Goal: Task Accomplishment & Management: Manage account settings

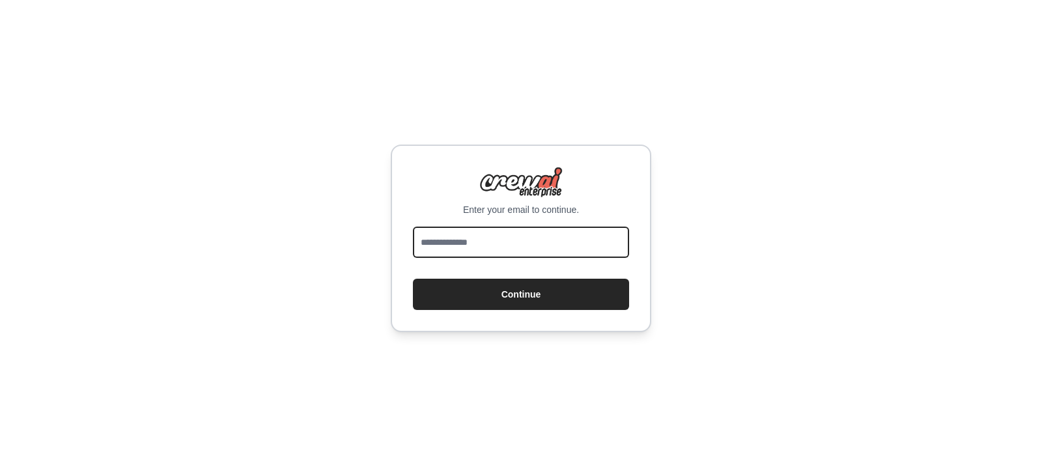
click at [472, 247] on input "email" at bounding box center [521, 242] width 216 height 31
type input "**********"
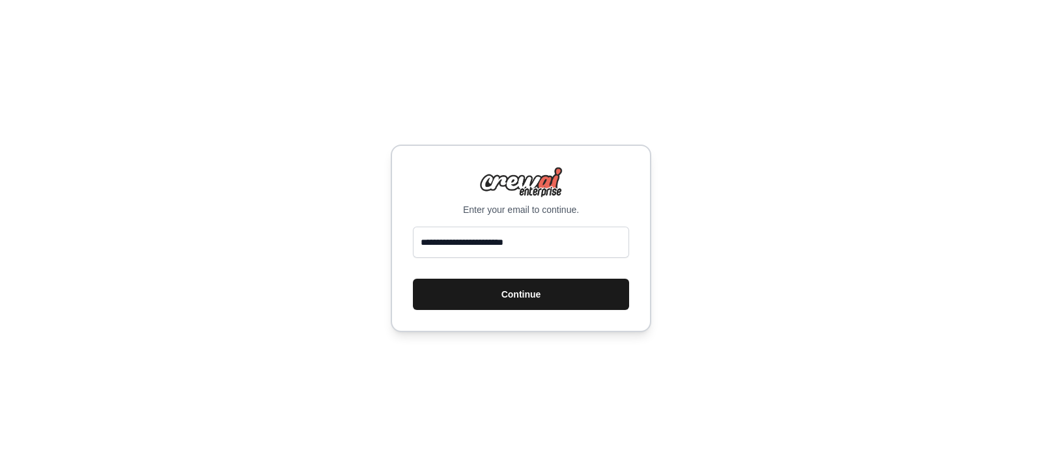
click at [512, 285] on button "Continue" at bounding box center [521, 294] width 216 height 31
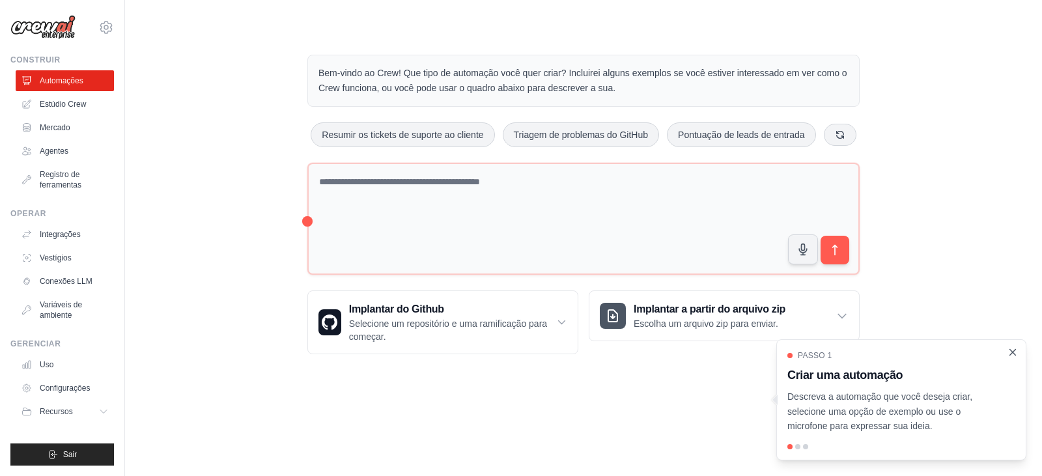
click at [1014, 352] on icon "Passo a passo detalhado" at bounding box center [1013, 353] width 12 height 12
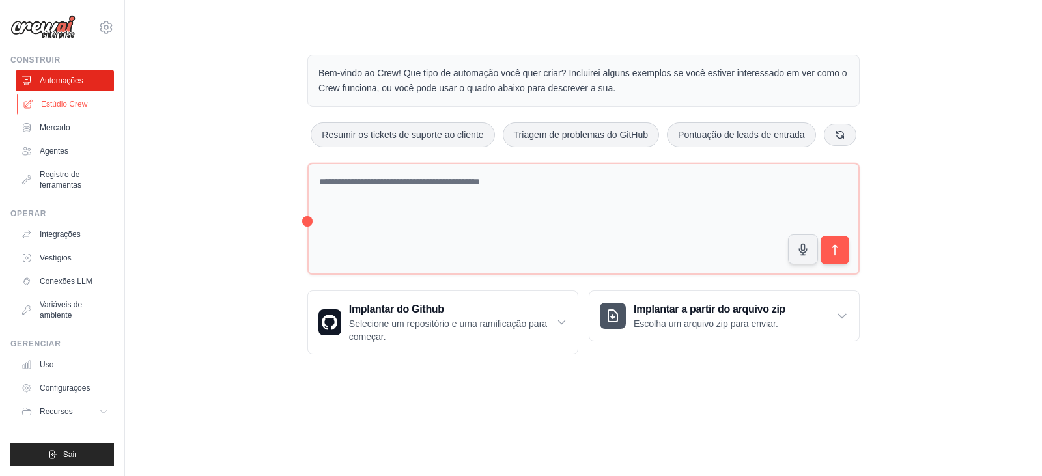
click at [75, 102] on font "Estúdio Crew" at bounding box center [64, 104] width 46 height 9
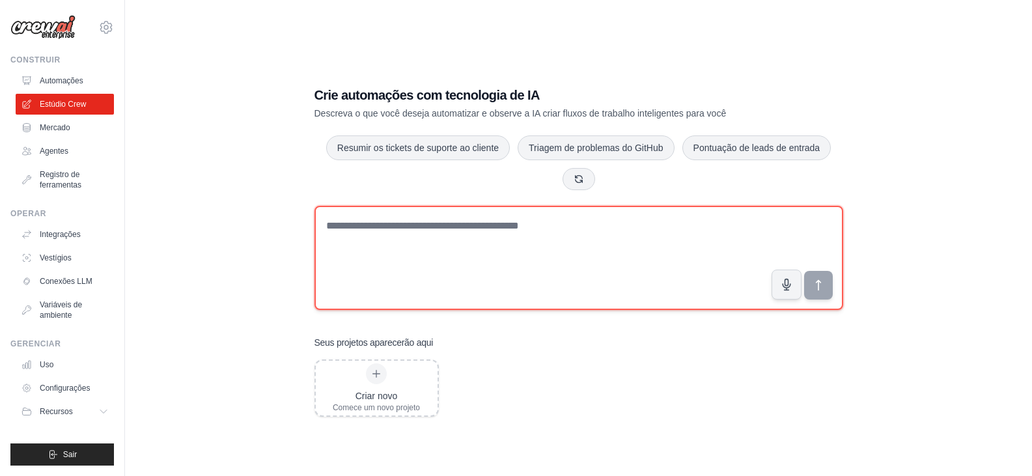
click at [476, 234] on textarea at bounding box center [579, 258] width 529 height 104
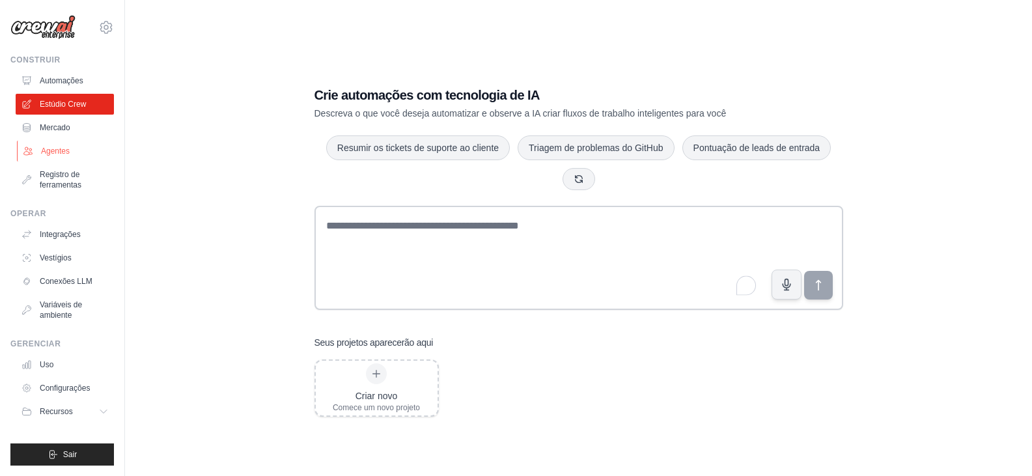
click at [68, 152] on font "Agentes" at bounding box center [55, 151] width 29 height 9
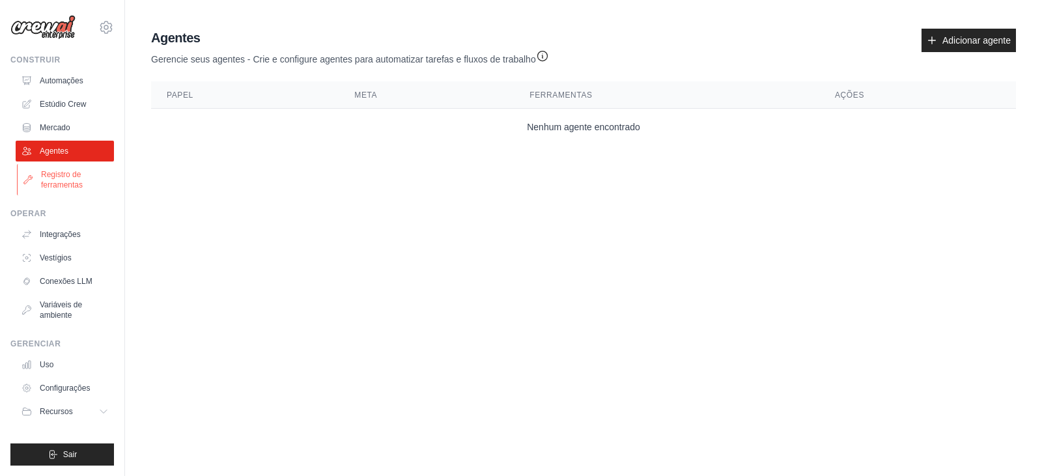
click at [74, 176] on font "Registro de ferramentas" at bounding box center [62, 180] width 42 height 20
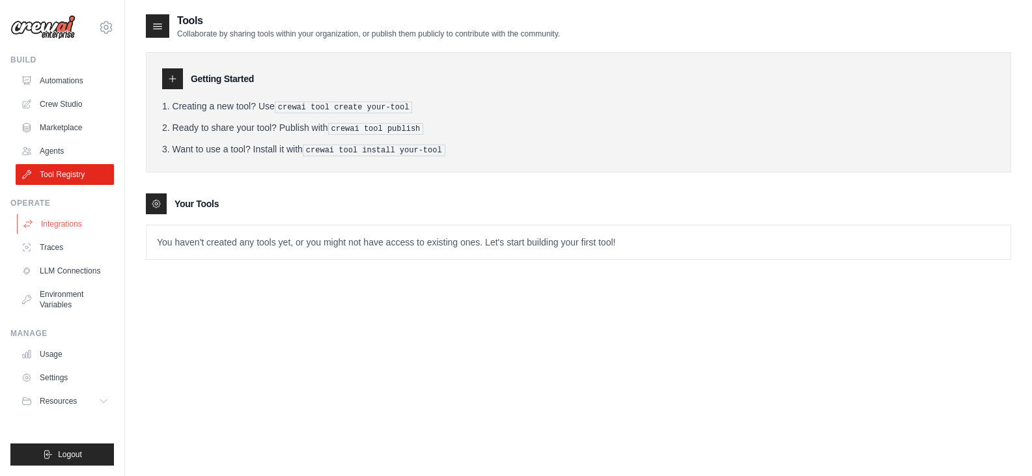
click at [81, 222] on link "Integrations" at bounding box center [66, 224] width 98 height 21
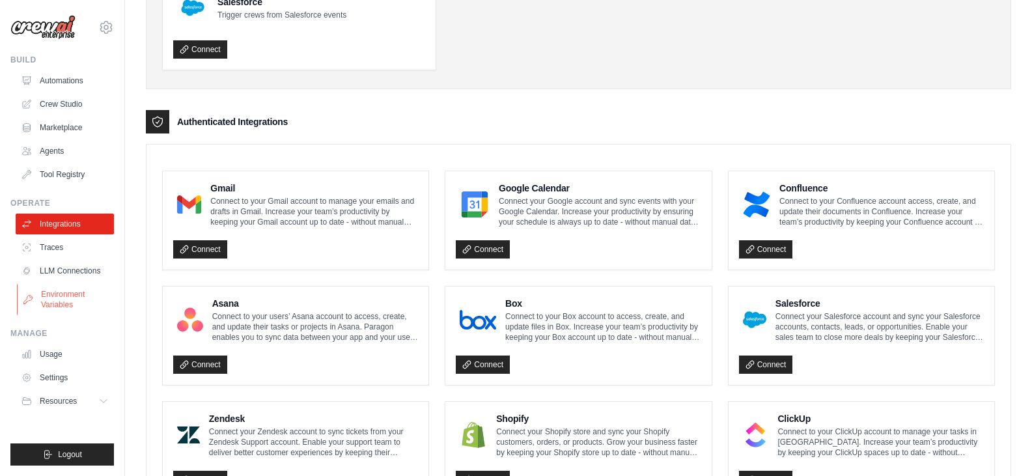
scroll to position [28, 0]
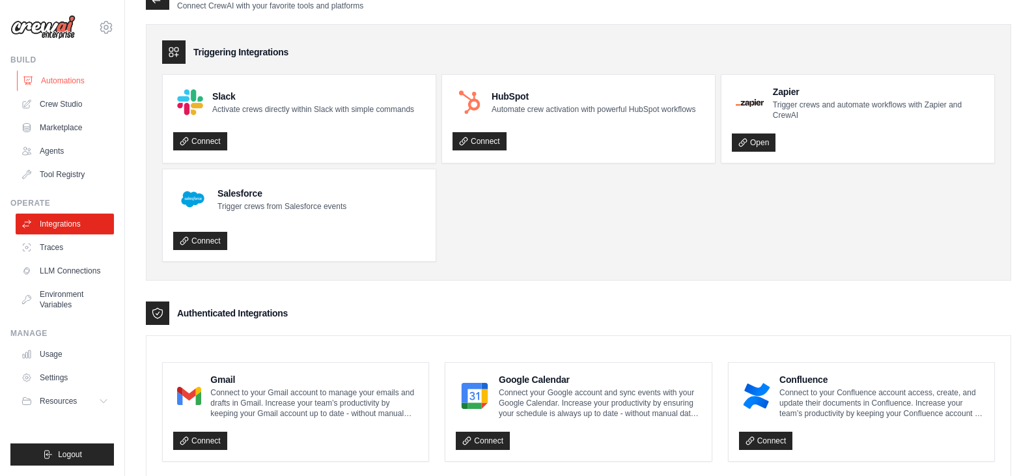
click at [78, 81] on link "Automations" at bounding box center [66, 80] width 98 height 21
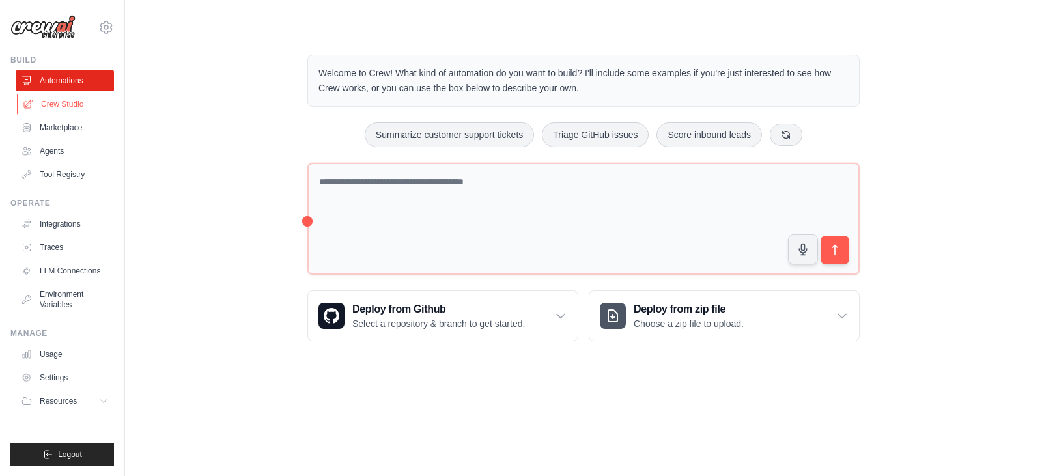
click at [66, 103] on link "Crew Studio" at bounding box center [66, 104] width 98 height 21
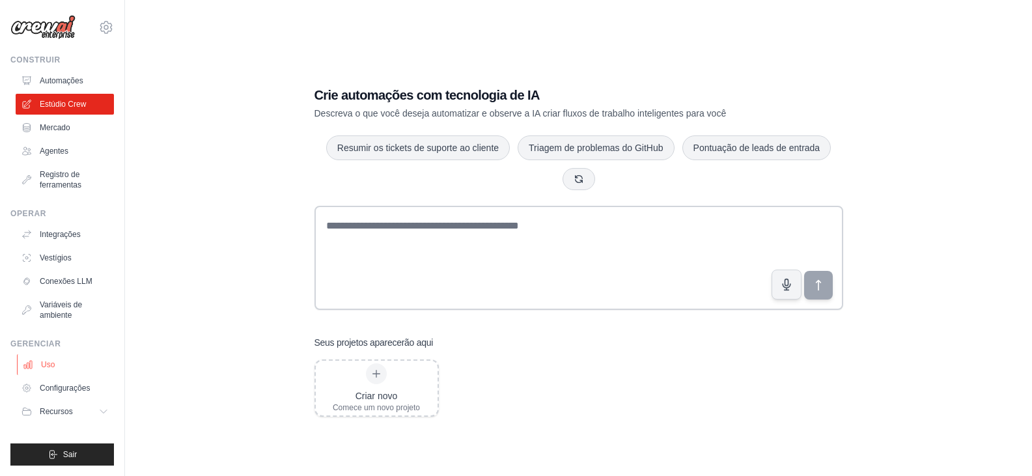
click at [54, 362] on font "Uso" at bounding box center [48, 364] width 14 height 9
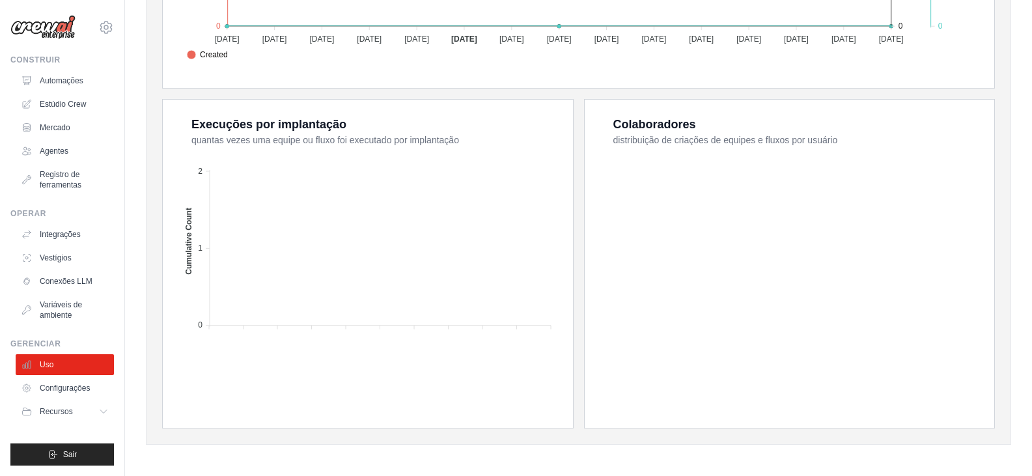
scroll to position [468, 0]
click at [62, 388] on font "Configurações" at bounding box center [66, 388] width 50 height 9
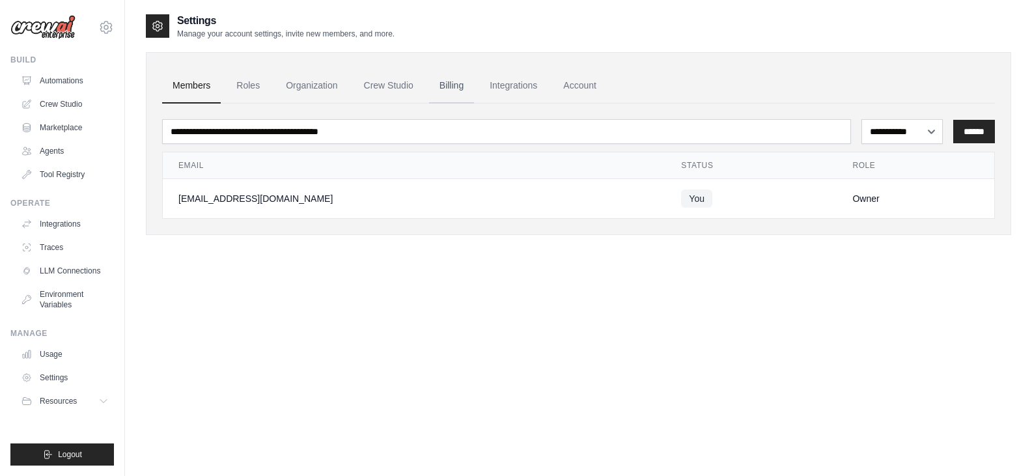
click at [468, 85] on link "Billing" at bounding box center [451, 85] width 45 height 35
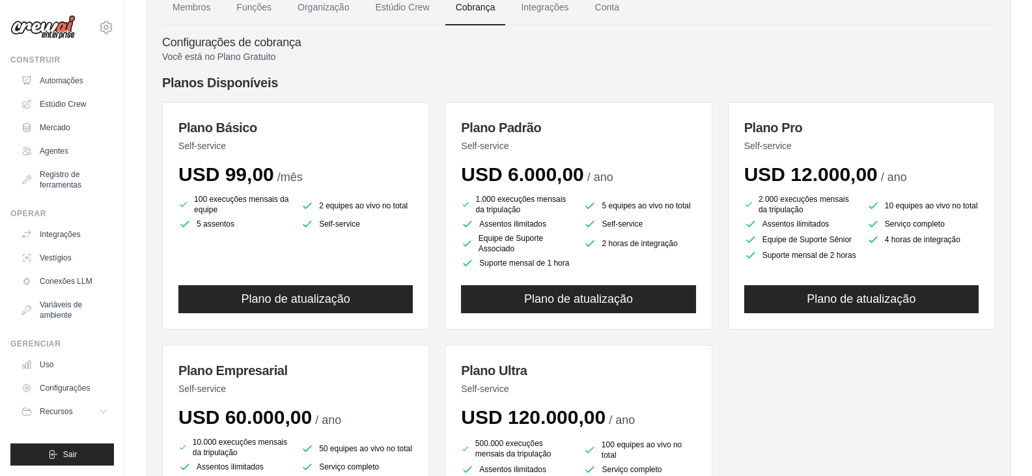
scroll to position [13, 0]
